Goal: Use online tool/utility

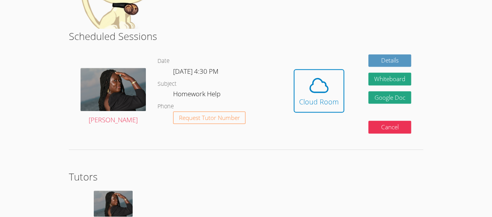
scroll to position [238, 0]
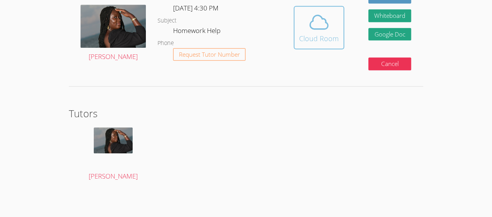
click at [334, 31] on span at bounding box center [319, 22] width 40 height 22
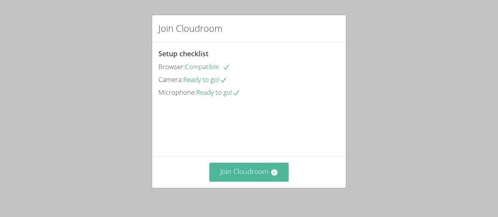
click at [241, 171] on button "Join Cloudroom" at bounding box center [249, 172] width 80 height 19
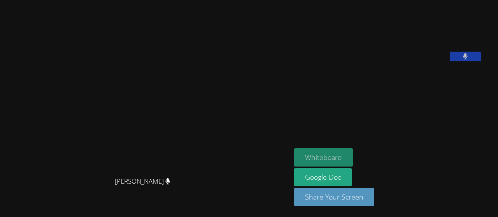
click at [321, 158] on button "Whiteboard" at bounding box center [323, 158] width 59 height 18
